Goal: Task Accomplishment & Management: Use online tool/utility

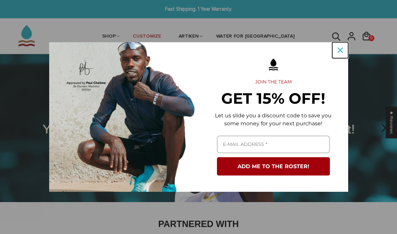
click at [338, 49] on icon "close icon" at bounding box center [339, 49] width 5 height 5
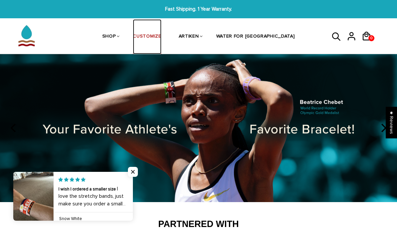
click at [161, 33] on link "CUSTOMIZE" at bounding box center [147, 36] width 28 height 35
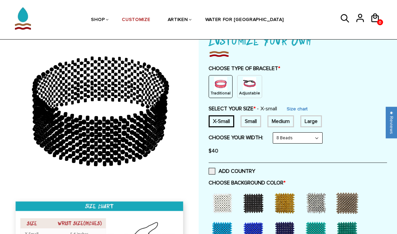
scroll to position [104, 0]
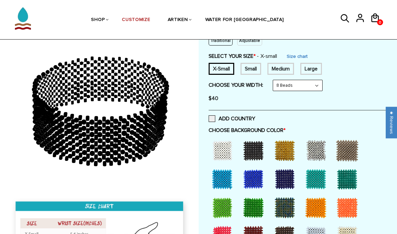
click at [249, 70] on div "Small" at bounding box center [250, 69] width 21 height 12
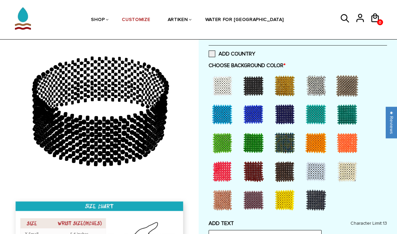
scroll to position [167, 0]
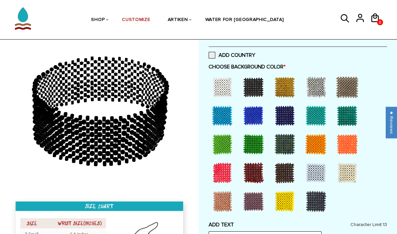
click at [229, 119] on div at bounding box center [222, 115] width 27 height 27
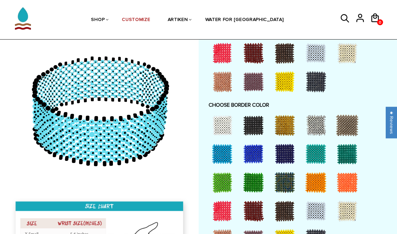
scroll to position [514, 0]
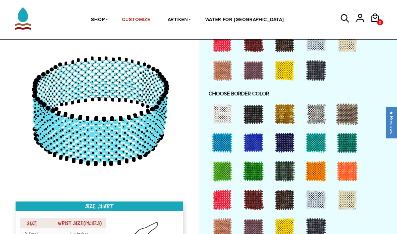
click at [248, 201] on div at bounding box center [253, 199] width 27 height 27
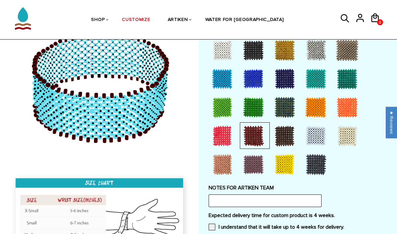
scroll to position [595, 0]
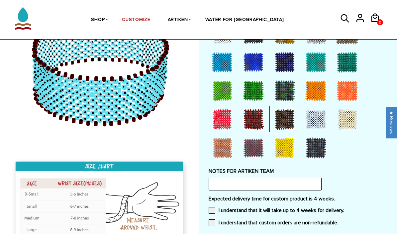
click at [278, 116] on div at bounding box center [284, 119] width 27 height 27
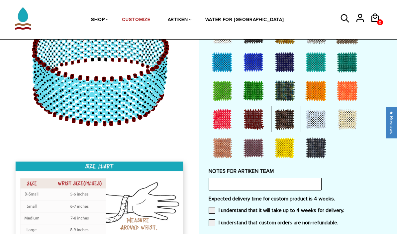
click at [261, 118] on div at bounding box center [253, 119] width 27 height 27
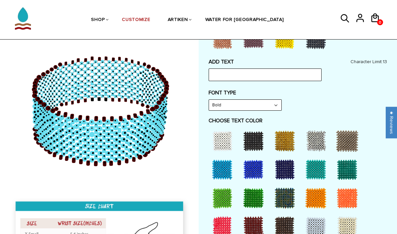
scroll to position [332, 0]
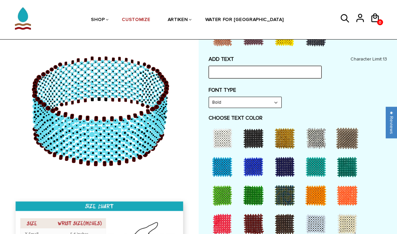
click at [242, 69] on input "text" at bounding box center [264, 72] width 113 height 13
type input "TUFTS"
click at [301, 91] on label "FONT TYPE" at bounding box center [297, 90] width 179 height 7
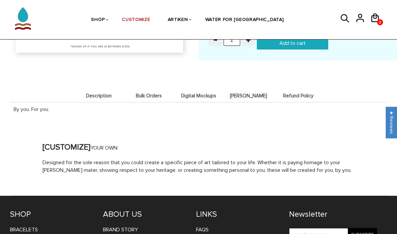
scroll to position [850, 0]
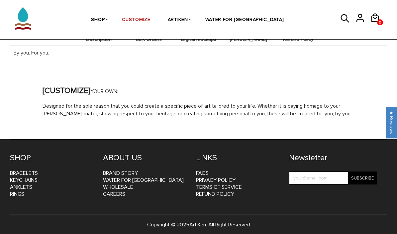
click at [64, 104] on p "Designed for the sole reason that you could create a specific piece of art tail…" at bounding box center [198, 109] width 312 height 15
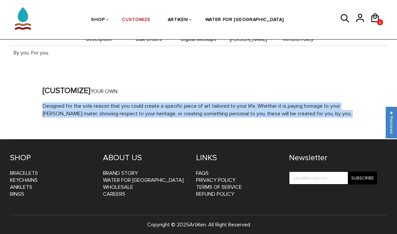
click at [64, 104] on p "Designed for the sole reason that you could create a specific piece of art tail…" at bounding box center [198, 109] width 312 height 15
click at [63, 114] on p "Designed for the sole reason that you could create a specific piece of art tail…" at bounding box center [198, 109] width 312 height 15
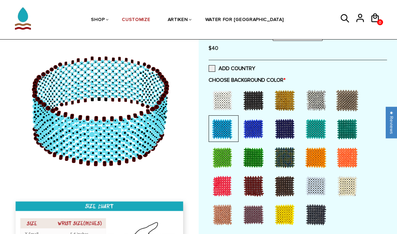
scroll to position [0, 0]
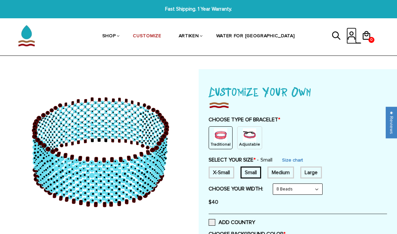
click at [347, 37] on icon at bounding box center [351, 36] width 10 height 16
